Goal: Task Accomplishment & Management: Use online tool/utility

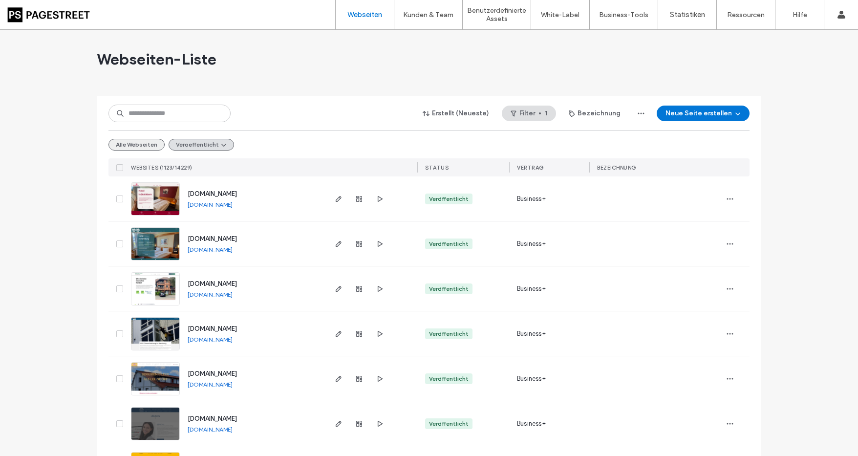
click at [146, 148] on button "Alle Webseiten" at bounding box center [136, 145] width 56 height 12
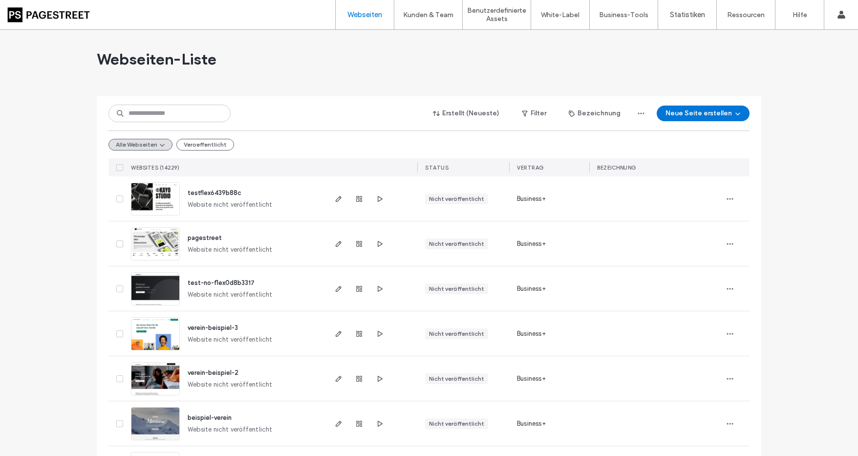
click at [199, 238] on span "pagestreet" at bounding box center [205, 237] width 34 height 7
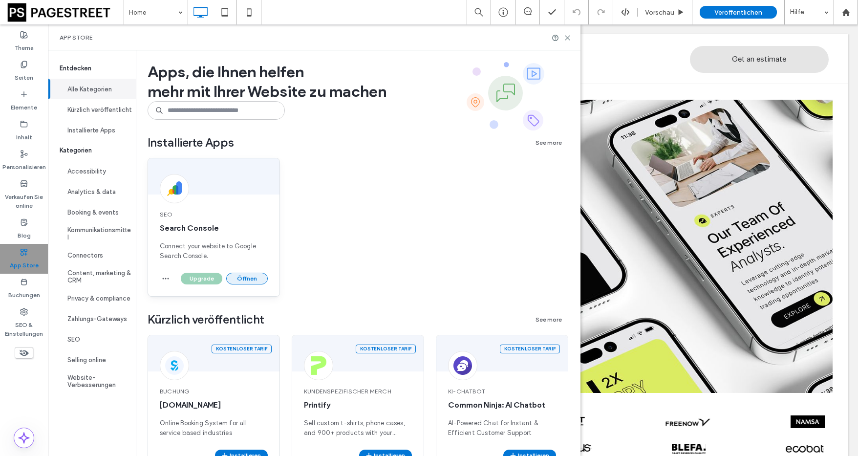
click at [250, 279] on button "Öffnen" at bounding box center [247, 278] width 42 height 12
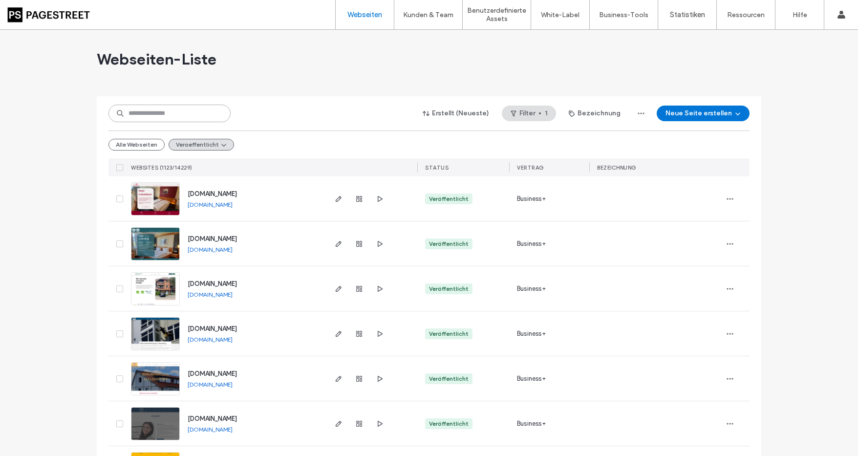
click at [184, 116] on input at bounding box center [169, 114] width 122 height 18
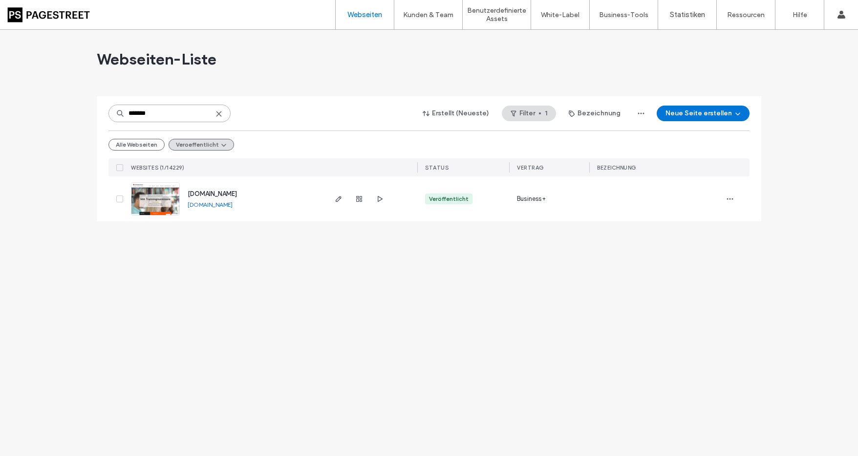
type input "*******"
click at [224, 191] on span "[DOMAIN_NAME]" at bounding box center [212, 193] width 49 height 7
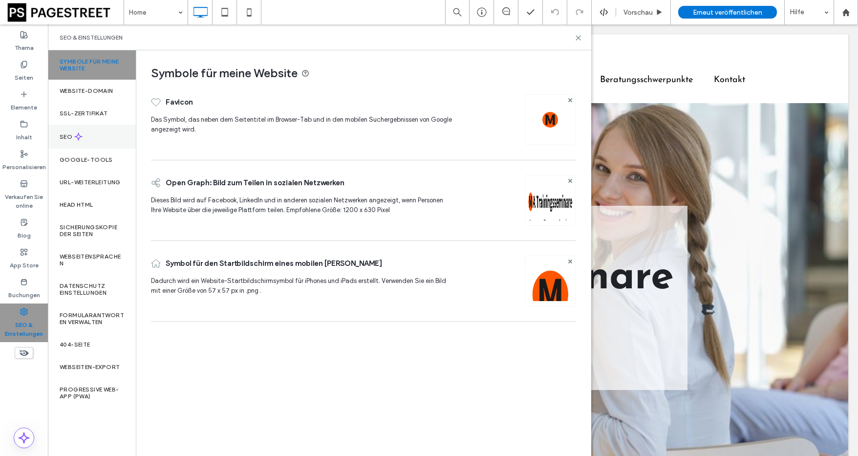
click at [88, 137] on div "SEO" at bounding box center [92, 137] width 88 height 24
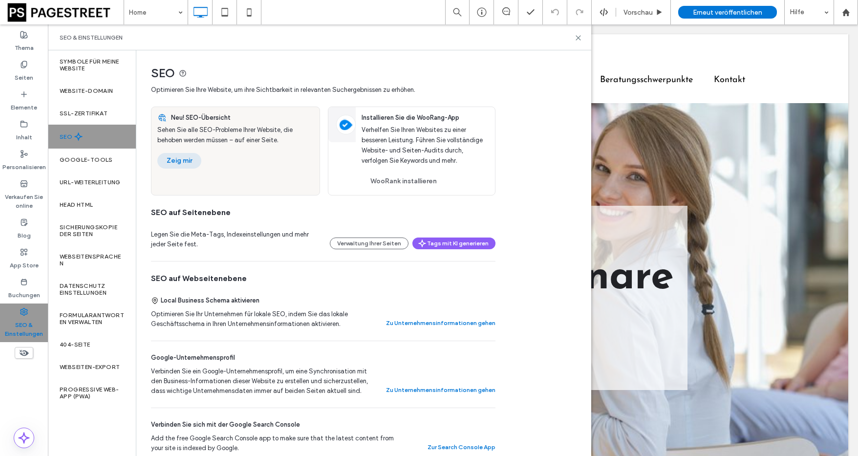
click at [189, 159] on button "Zeig mir" at bounding box center [179, 161] width 44 height 16
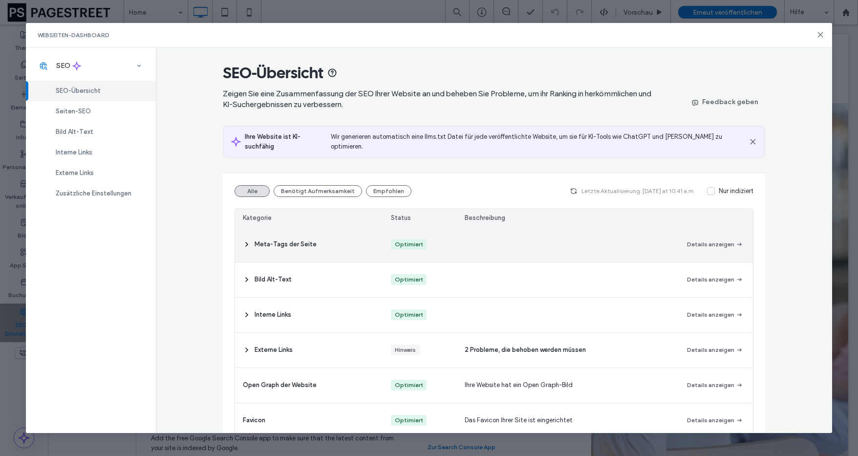
click at [243, 240] on icon at bounding box center [247, 244] width 8 height 8
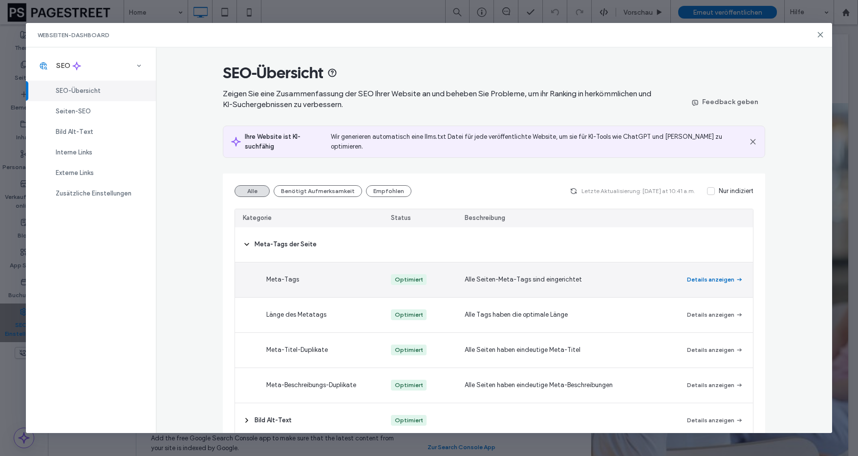
click at [720, 273] on button "Details anzeigen" at bounding box center [715, 279] width 56 height 12
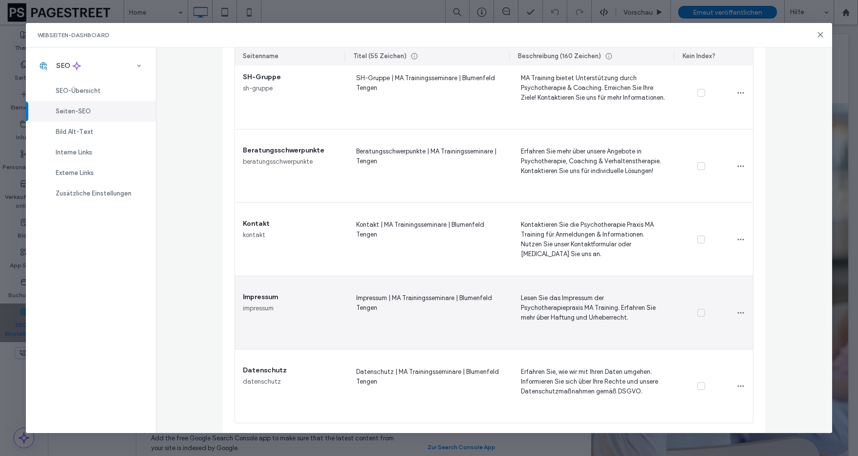
scroll to position [387, 0]
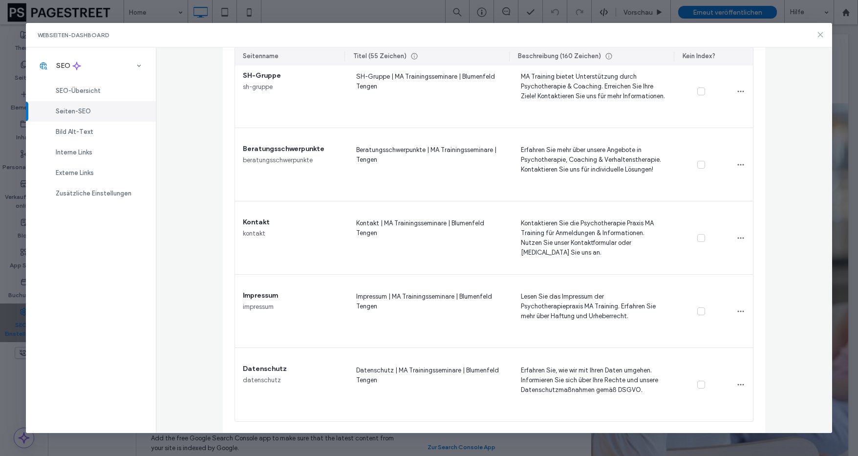
click at [817, 35] on icon at bounding box center [820, 35] width 8 height 8
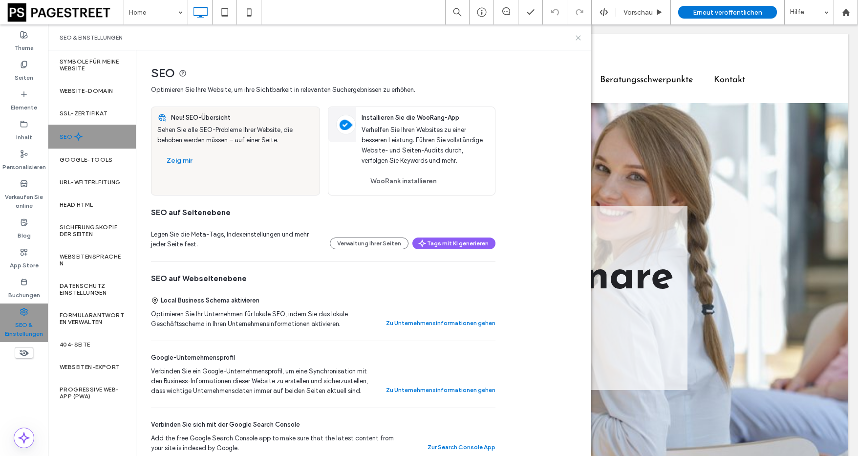
click at [577, 38] on icon at bounding box center [577, 37] width 7 height 7
